Goal: Check status: Check status

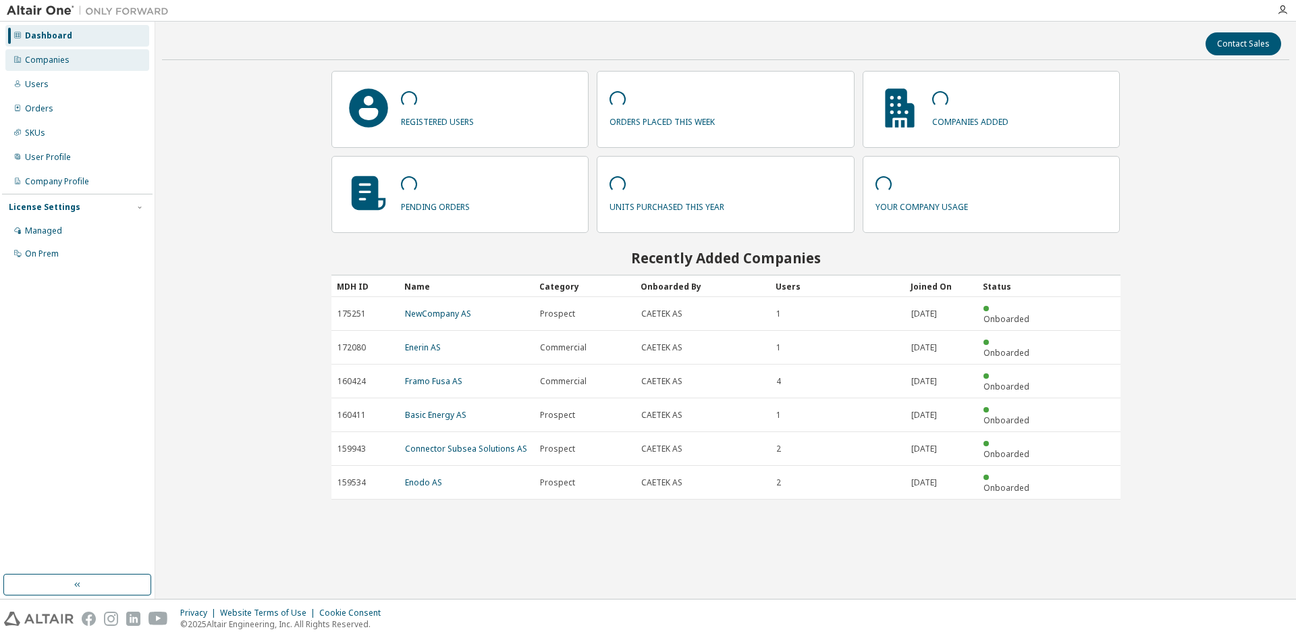
click at [67, 66] on div "Companies" at bounding box center [77, 60] width 144 height 22
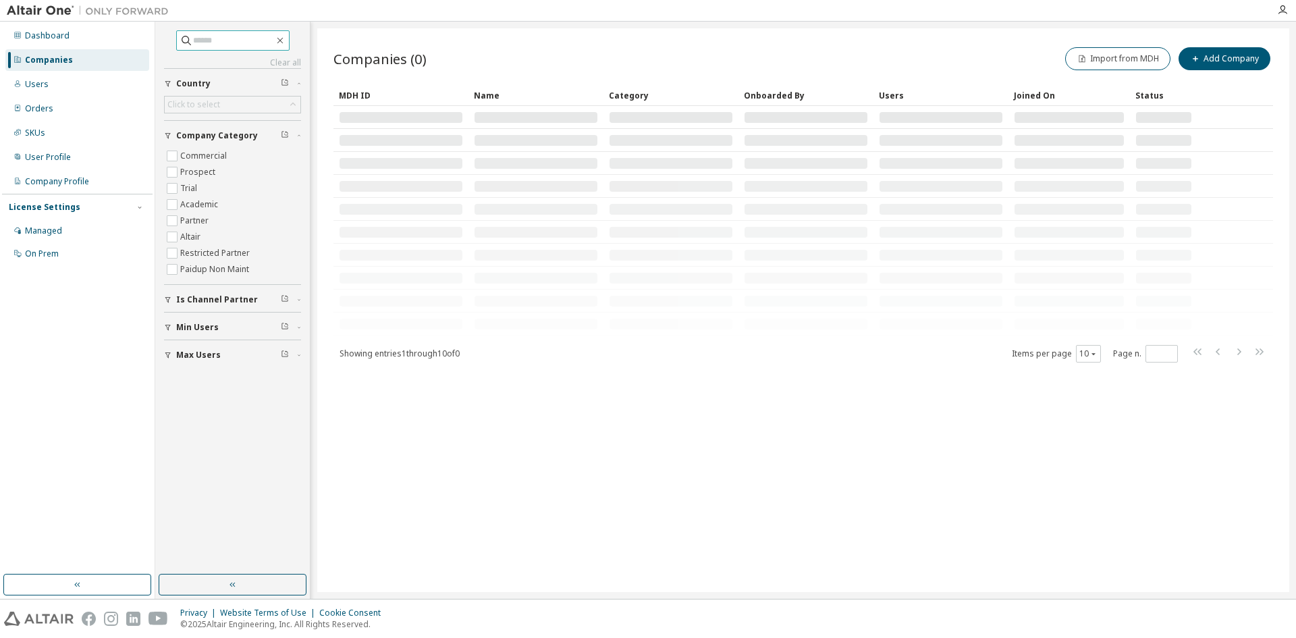
click at [214, 42] on input "text" at bounding box center [233, 41] width 81 height 14
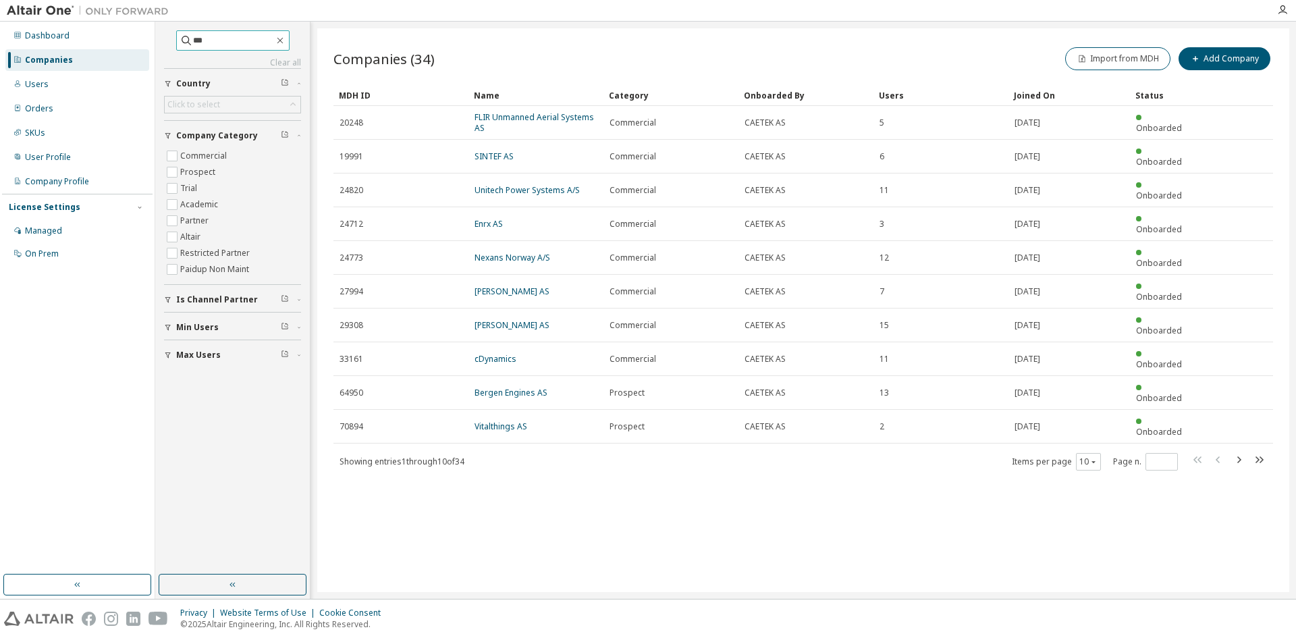
type input "***"
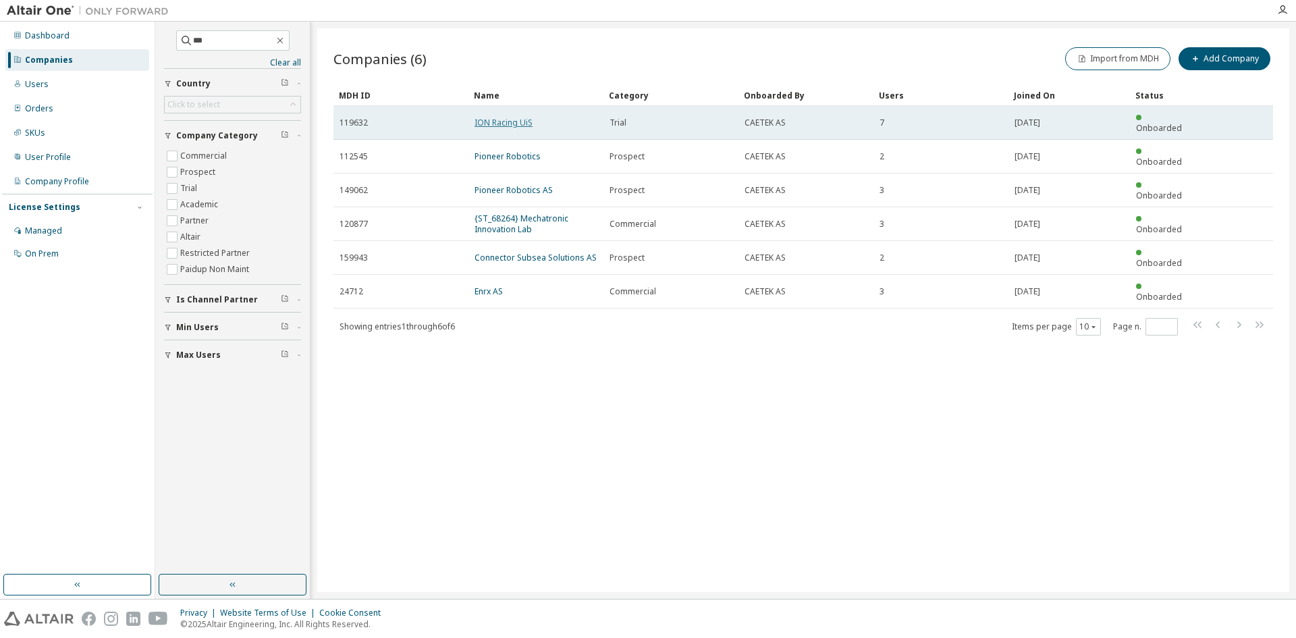
click at [517, 117] on link "ION Racing UiS" at bounding box center [504, 122] width 58 height 11
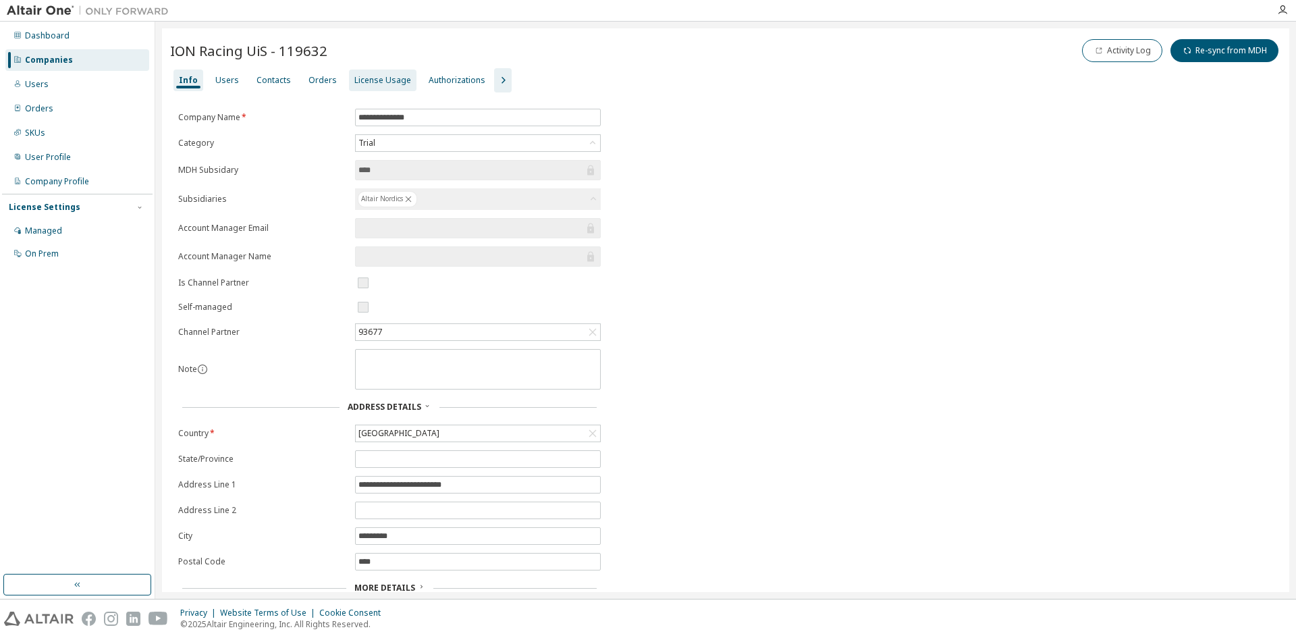
click at [383, 75] on div "License Usage" at bounding box center [382, 80] width 57 height 11
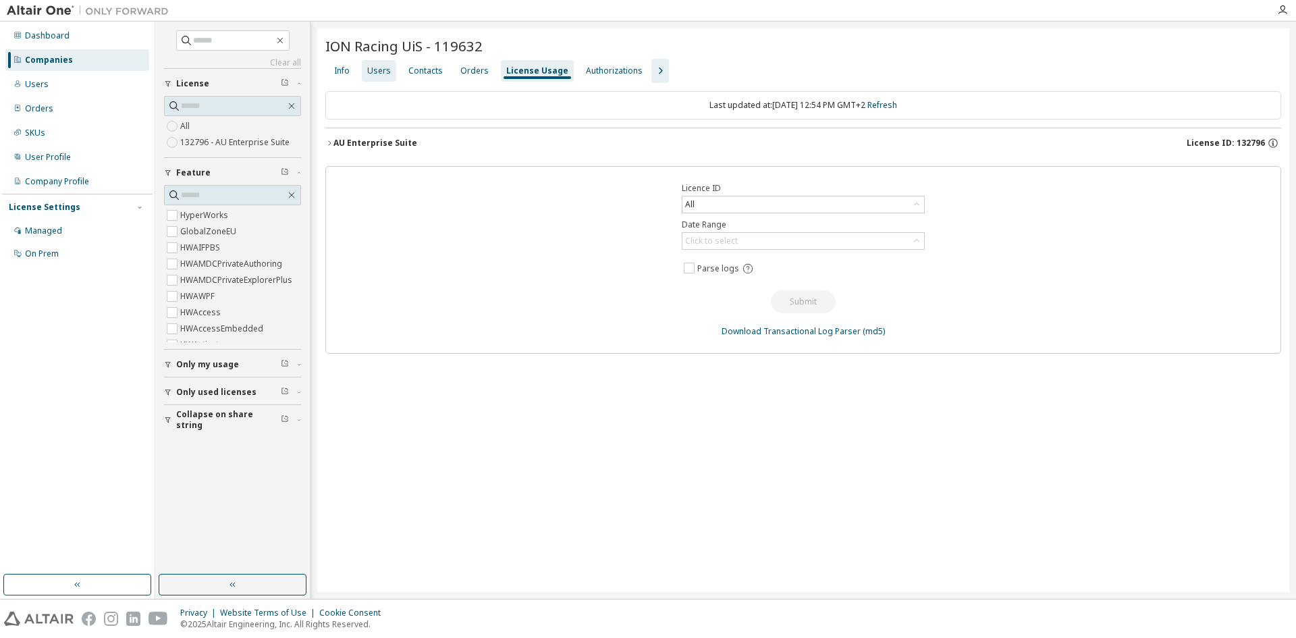
click at [385, 70] on div "Users" at bounding box center [379, 70] width 24 height 11
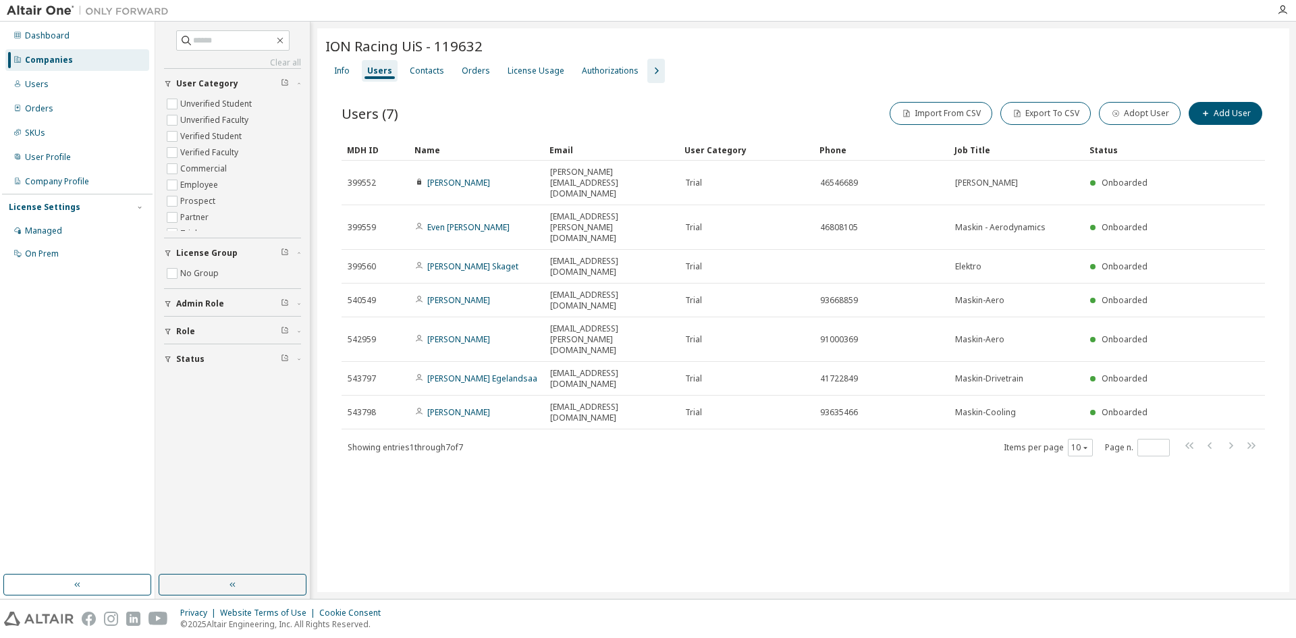
click at [684, 494] on div "ION Racing UiS - 119632 Clear Load Save Save As Field Operator Value Select fil…" at bounding box center [803, 310] width 972 height 564
click at [541, 73] on div "License Usage" at bounding box center [536, 70] width 57 height 11
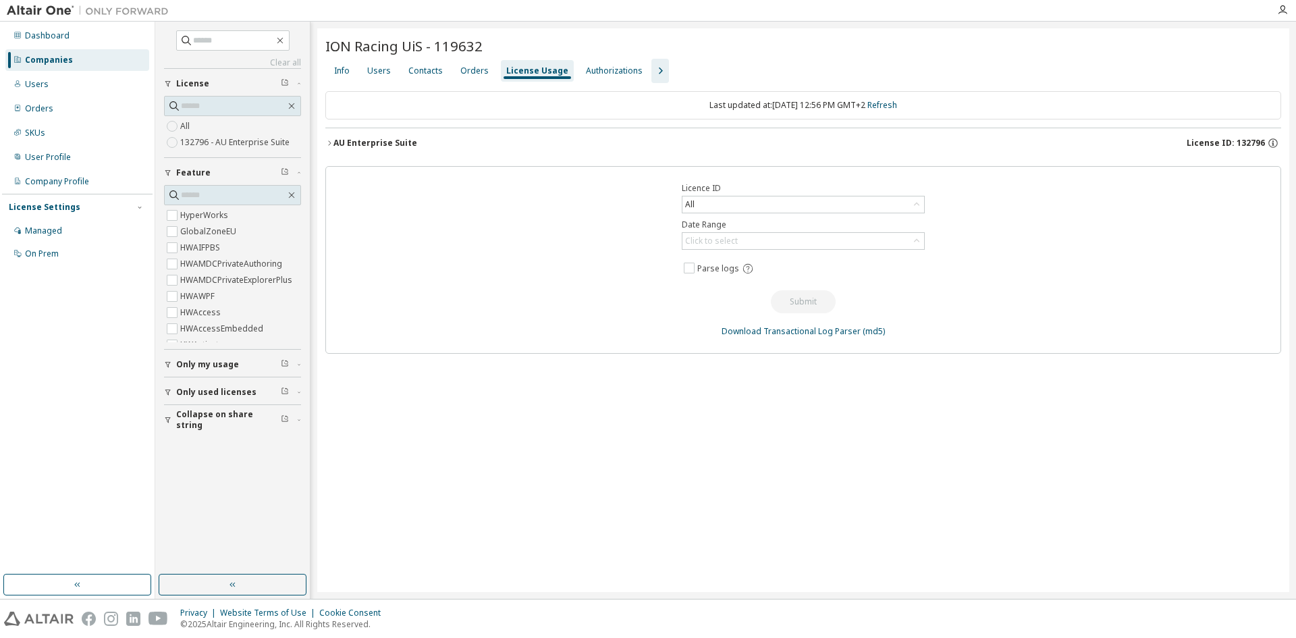
click at [325, 140] on div "ION Racing UiS - 119632 Clear Load Save Save As Field Operator Value Select fil…" at bounding box center [803, 310] width 972 height 564
click at [329, 140] on icon "button" at bounding box center [329, 143] width 8 height 8
